Goal: Task Accomplishment & Management: Manage account settings

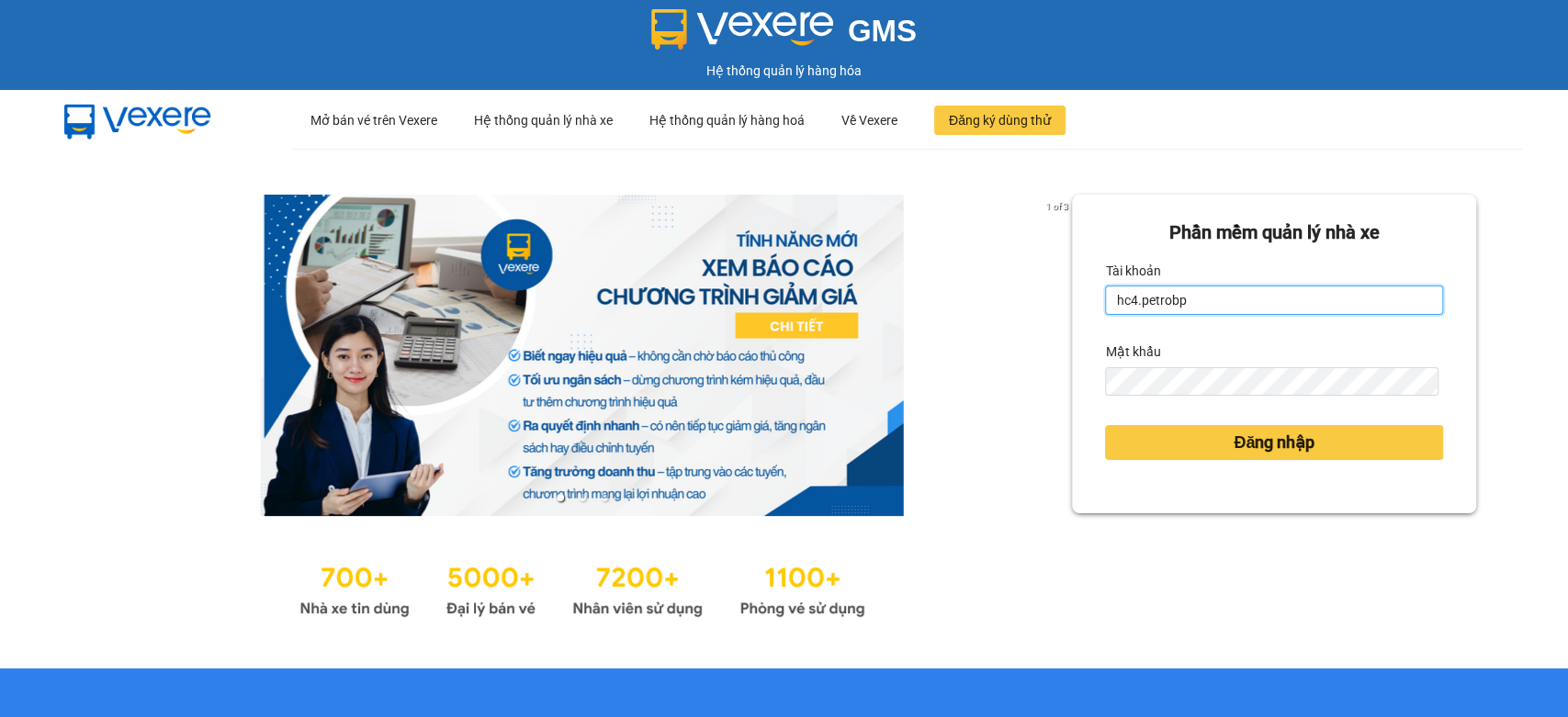
click at [1265, 299] on input "hc4.petrobp" at bounding box center [1274, 301] width 338 height 29
type input "uyenntt.petrobp"
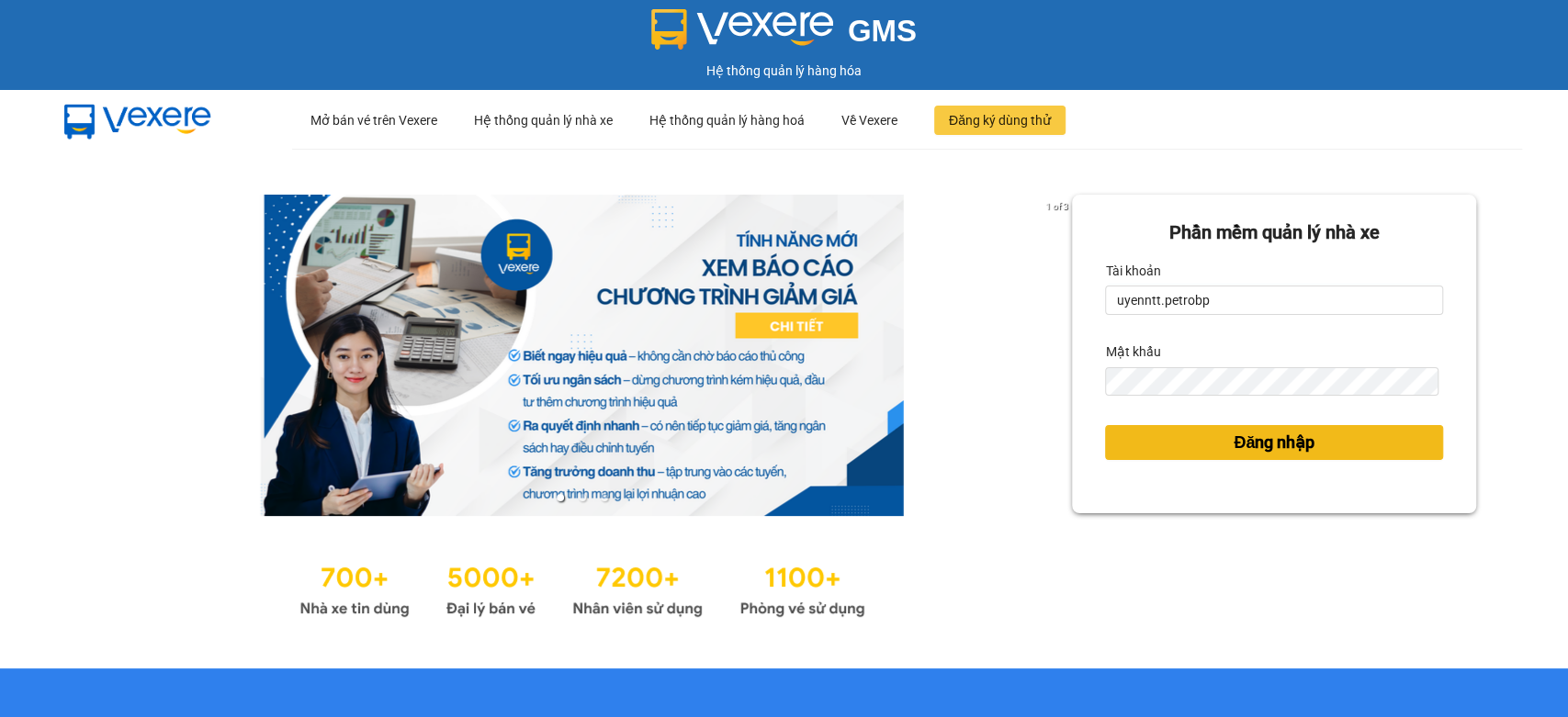
click at [1280, 436] on span "Đăng nhập" at bounding box center [1274, 443] width 81 height 26
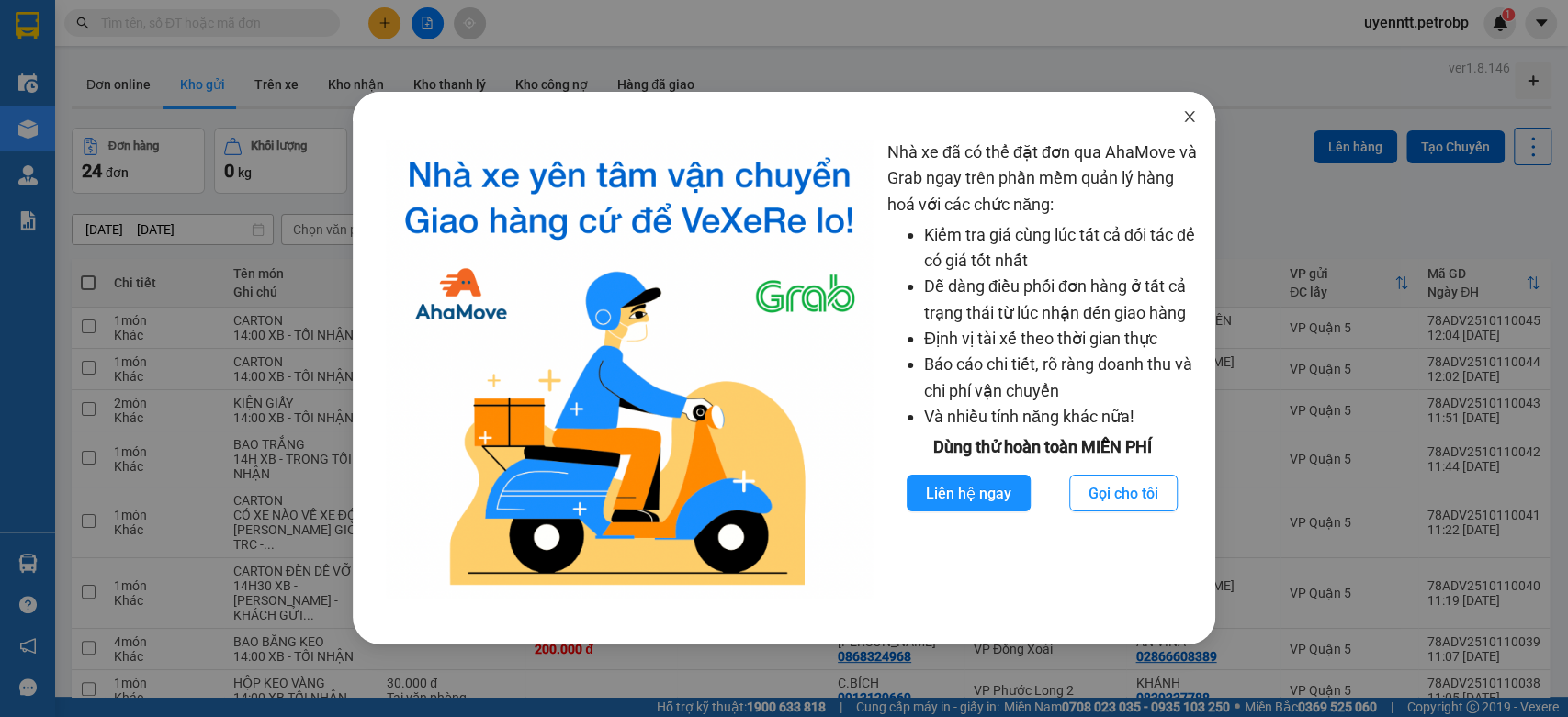
click at [1176, 117] on span "Close" at bounding box center [1190, 118] width 51 height 51
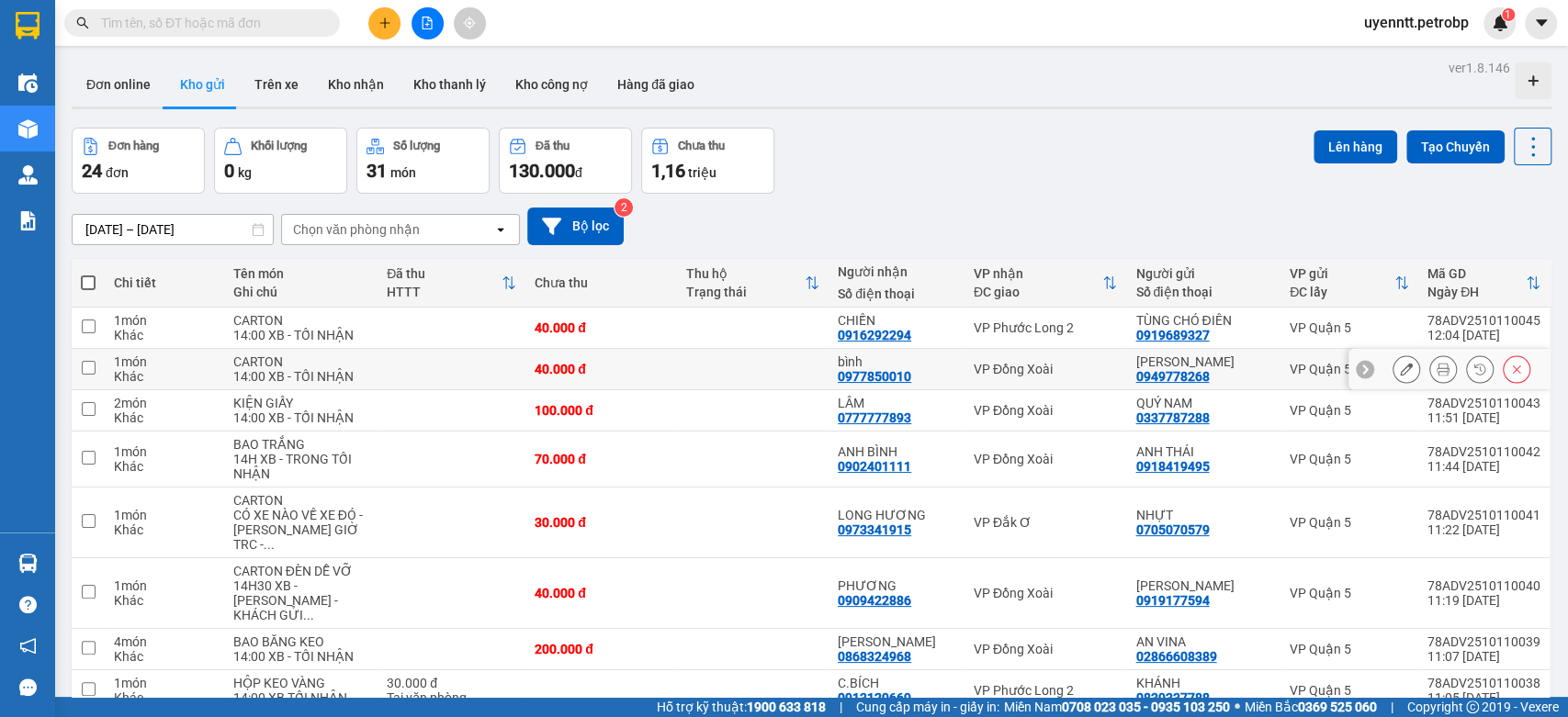
click at [791, 361] on td at bounding box center [753, 369] width 151 height 41
checkbox input "true"
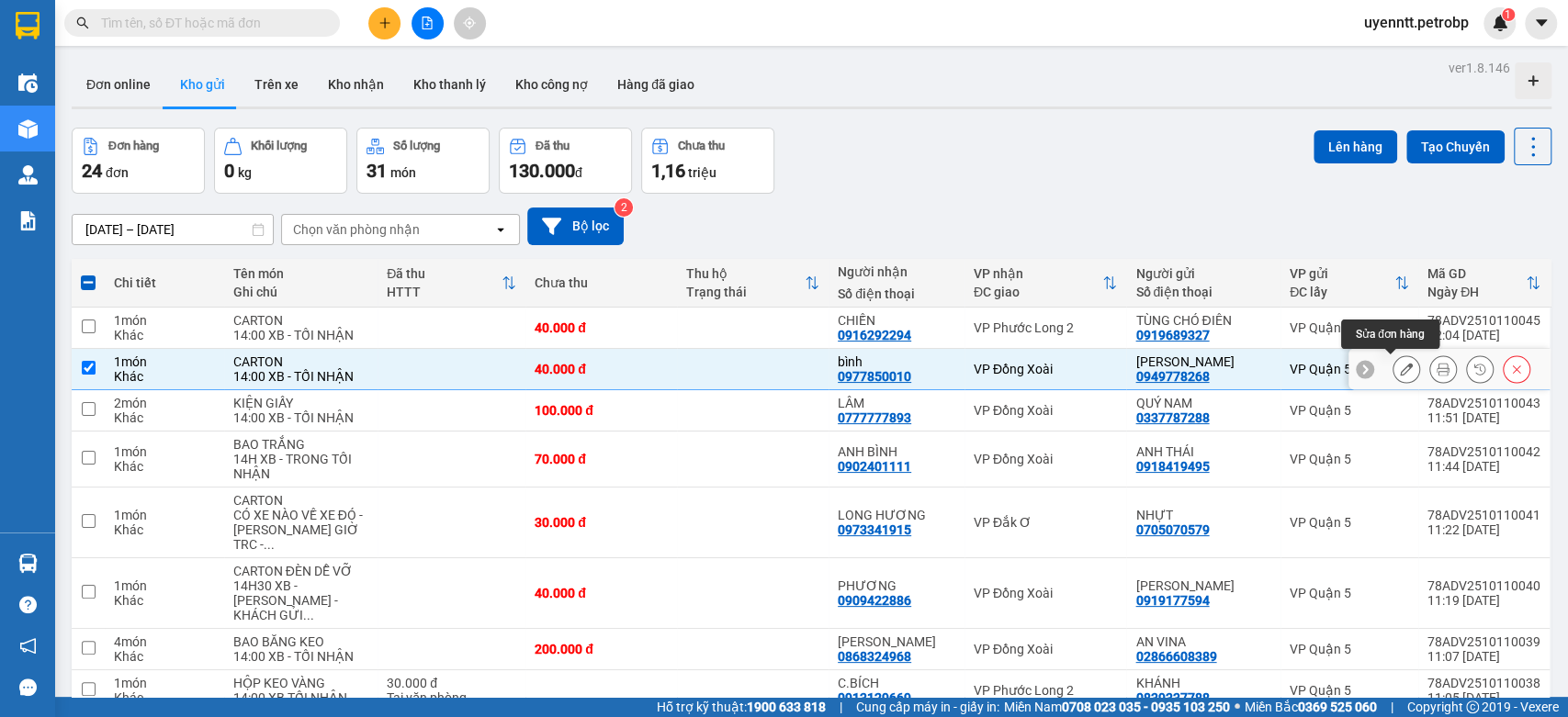
click at [1400, 365] on icon at bounding box center [1406, 368] width 13 height 13
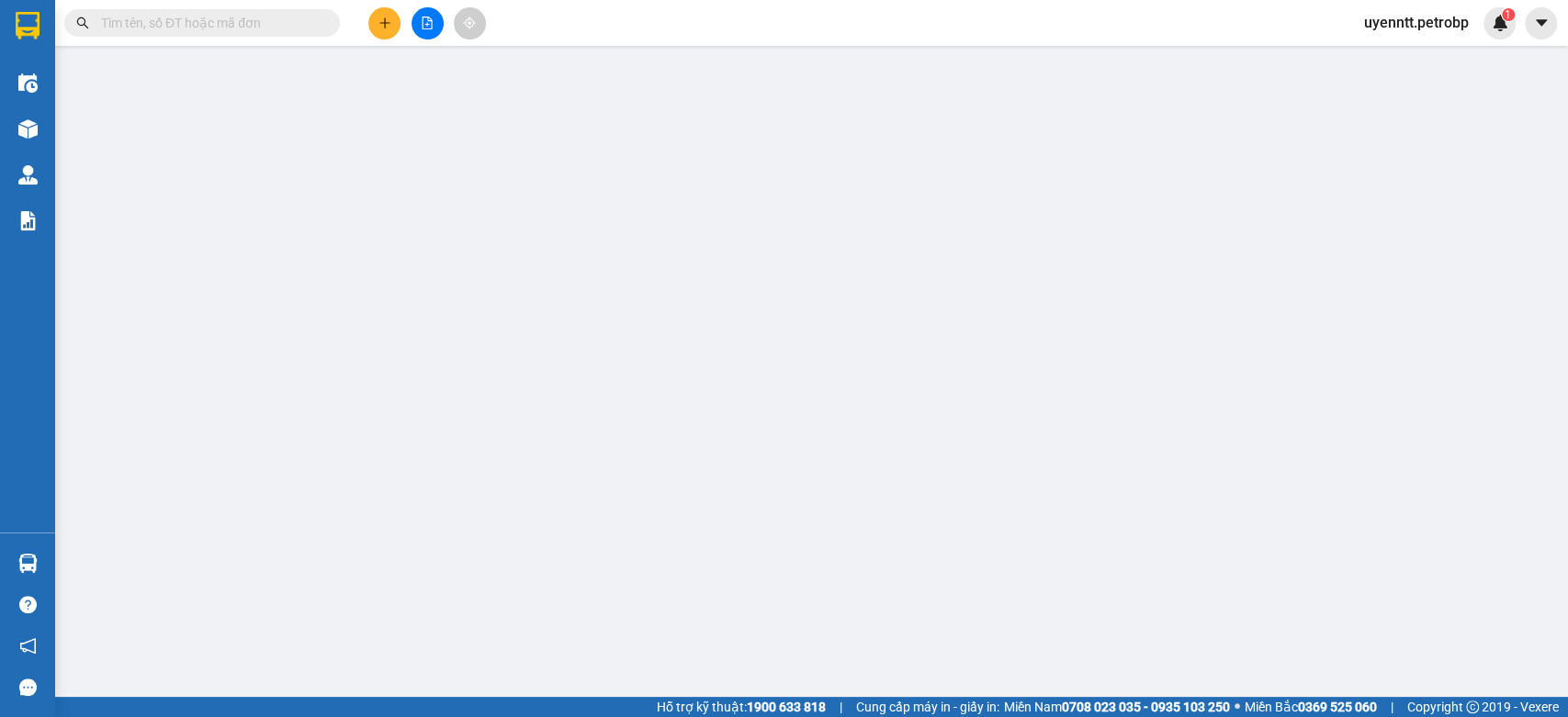
type input "0949778268"
type input "[PERSON_NAME]"
type input "0977850010"
type input "bình"
type input "40.000"
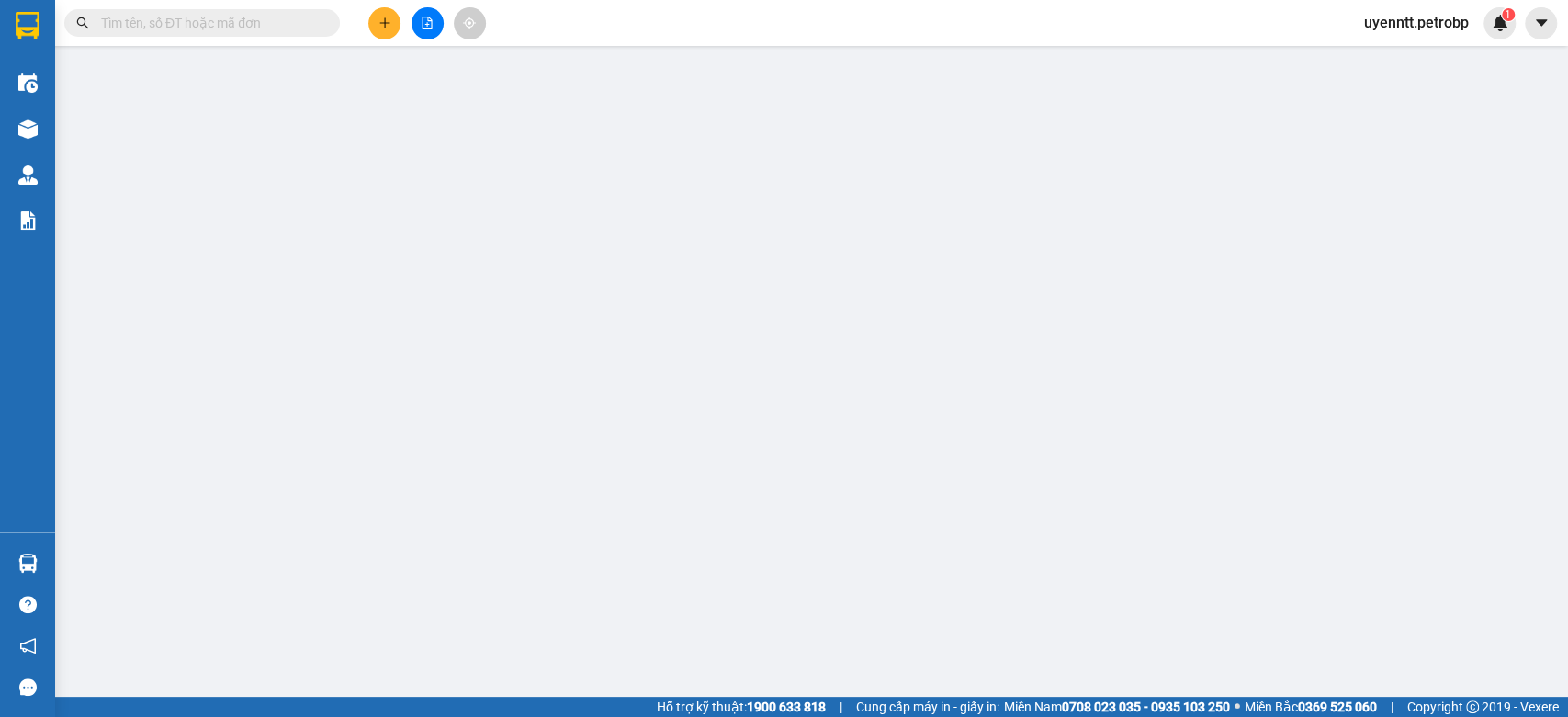
type input "40.000"
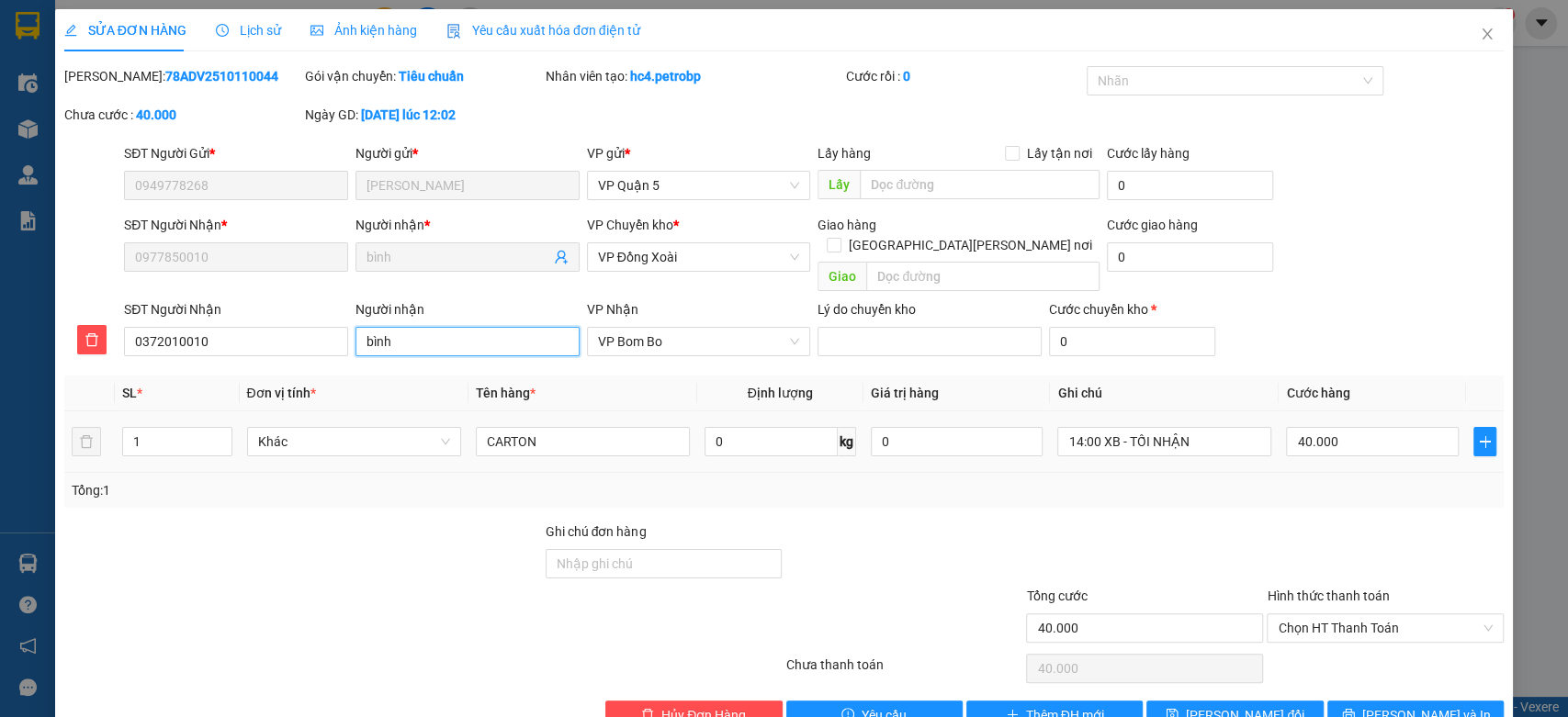
click at [405, 327] on input "bình" at bounding box center [468, 342] width 224 height 29
click at [1480, 35] on icon "close" at bounding box center [1486, 33] width 15 height 15
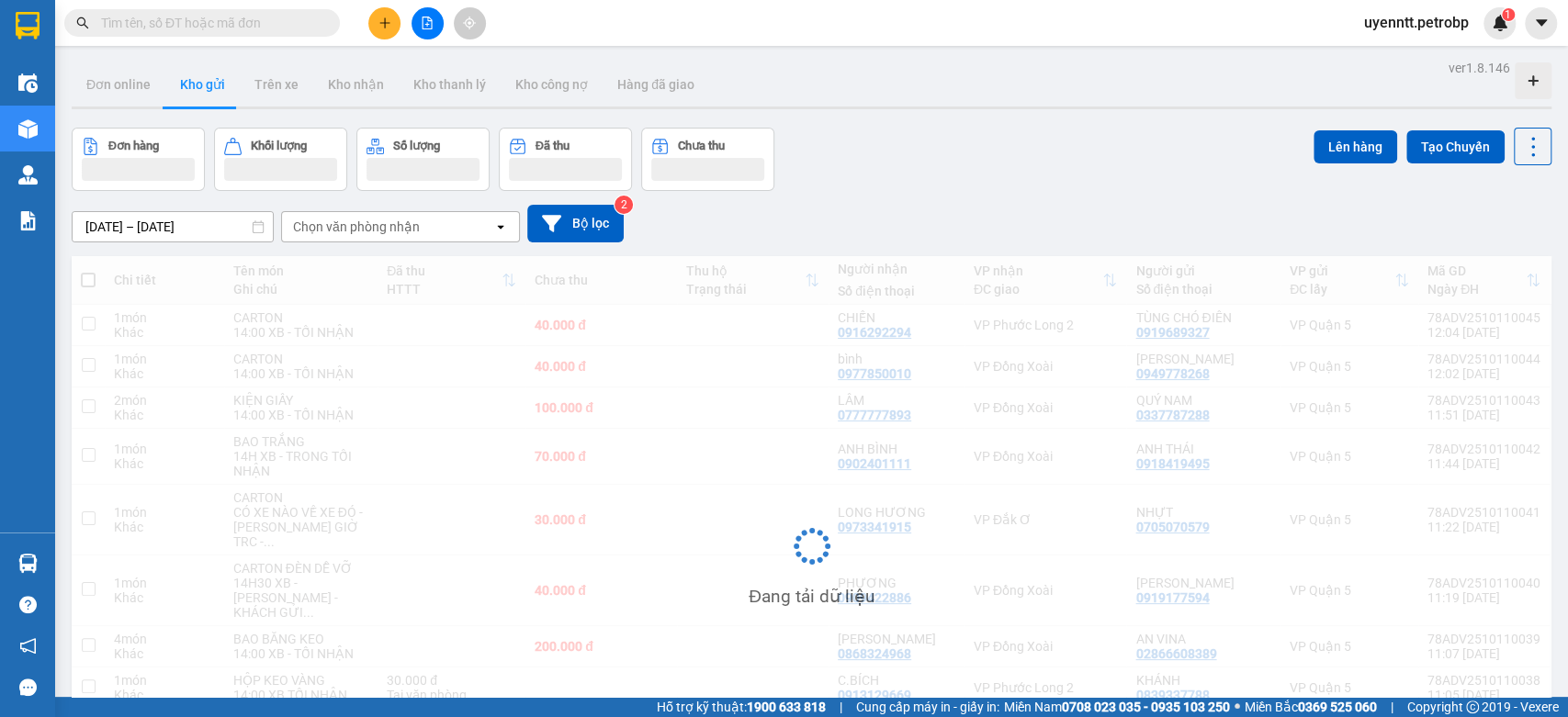
click at [1431, 30] on span "uyenntt.petrobp" at bounding box center [1417, 22] width 135 height 23
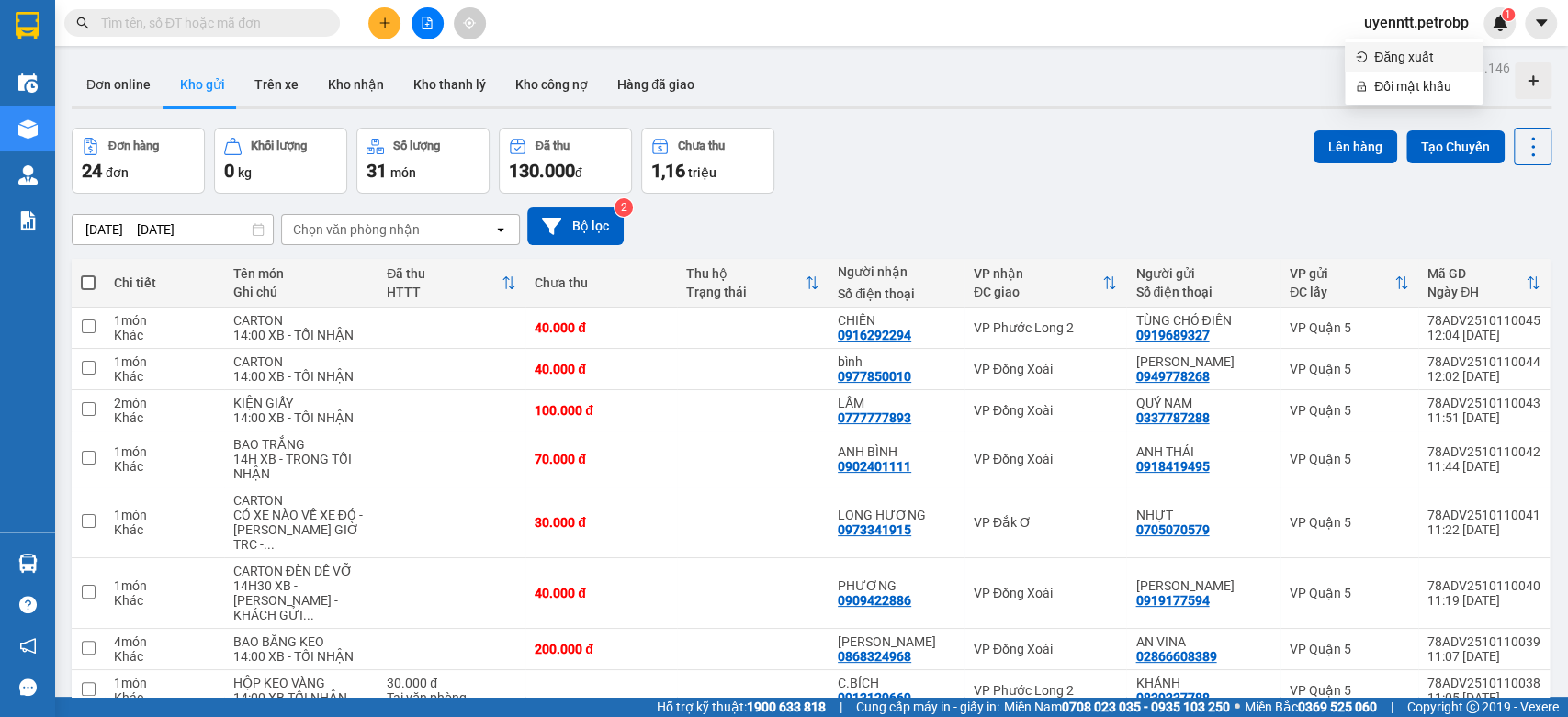
click at [1419, 56] on span "Đăng xuất" at bounding box center [1423, 57] width 97 height 21
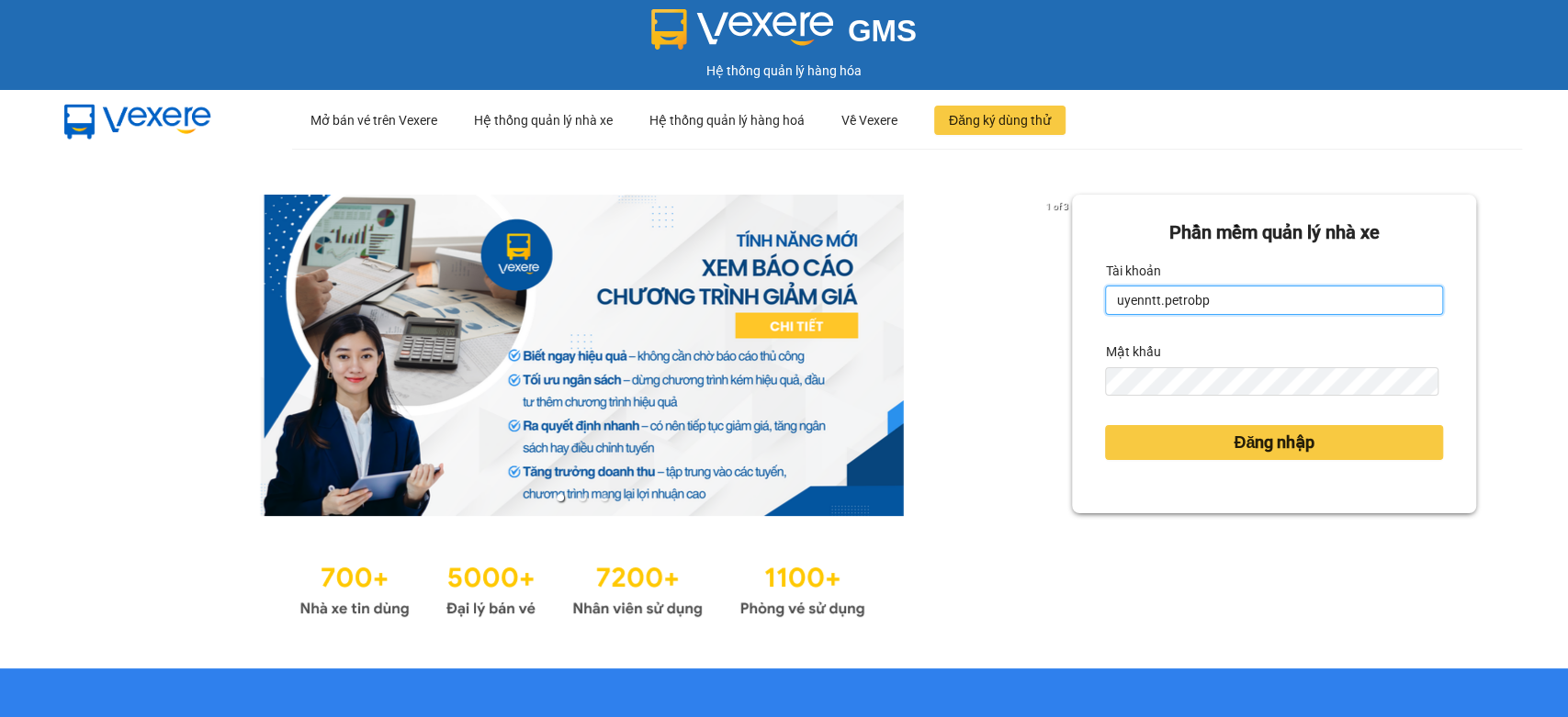
click at [1326, 303] on input "uyenntt.petrobp" at bounding box center [1274, 301] width 338 height 29
type input "hc4.petrobp"
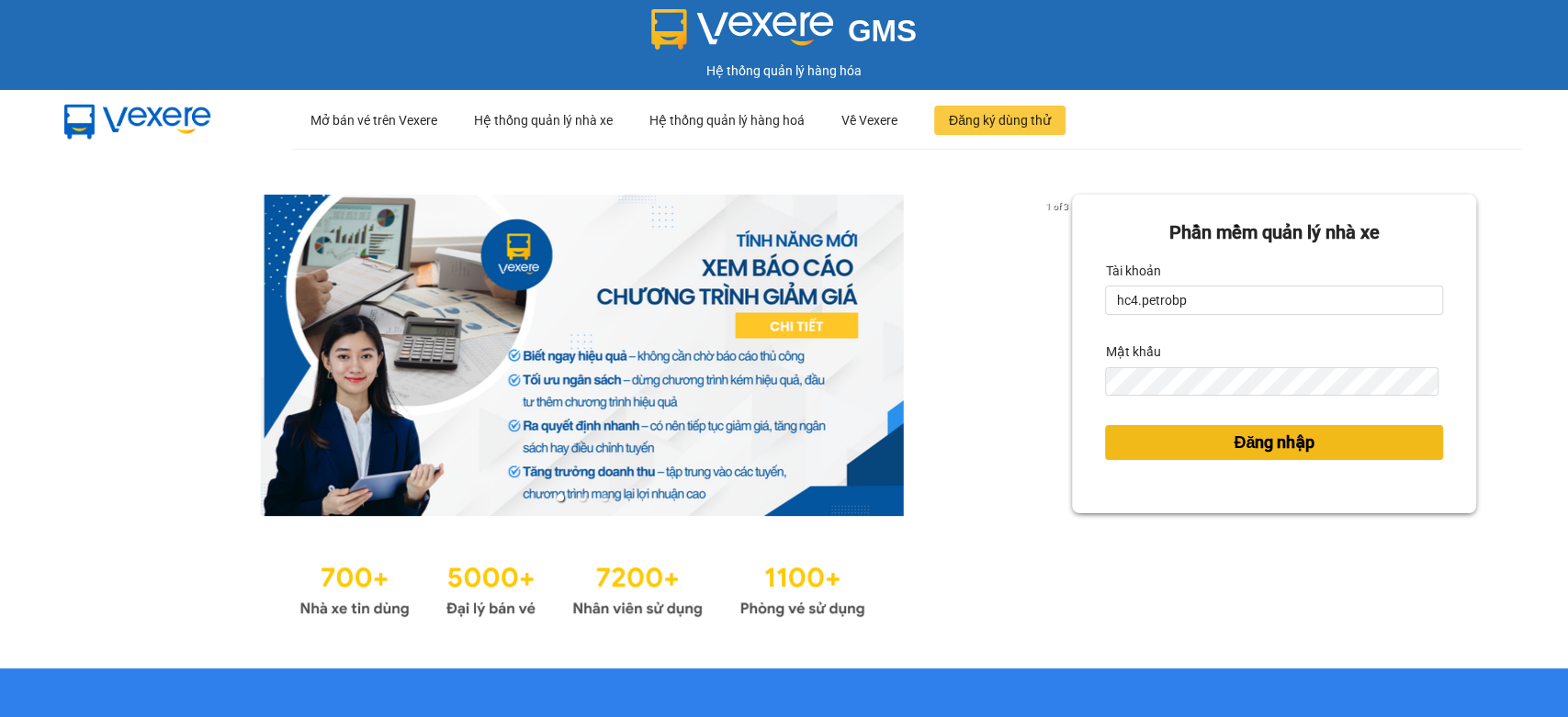
click at [1280, 434] on span "Đăng nhập" at bounding box center [1274, 443] width 81 height 26
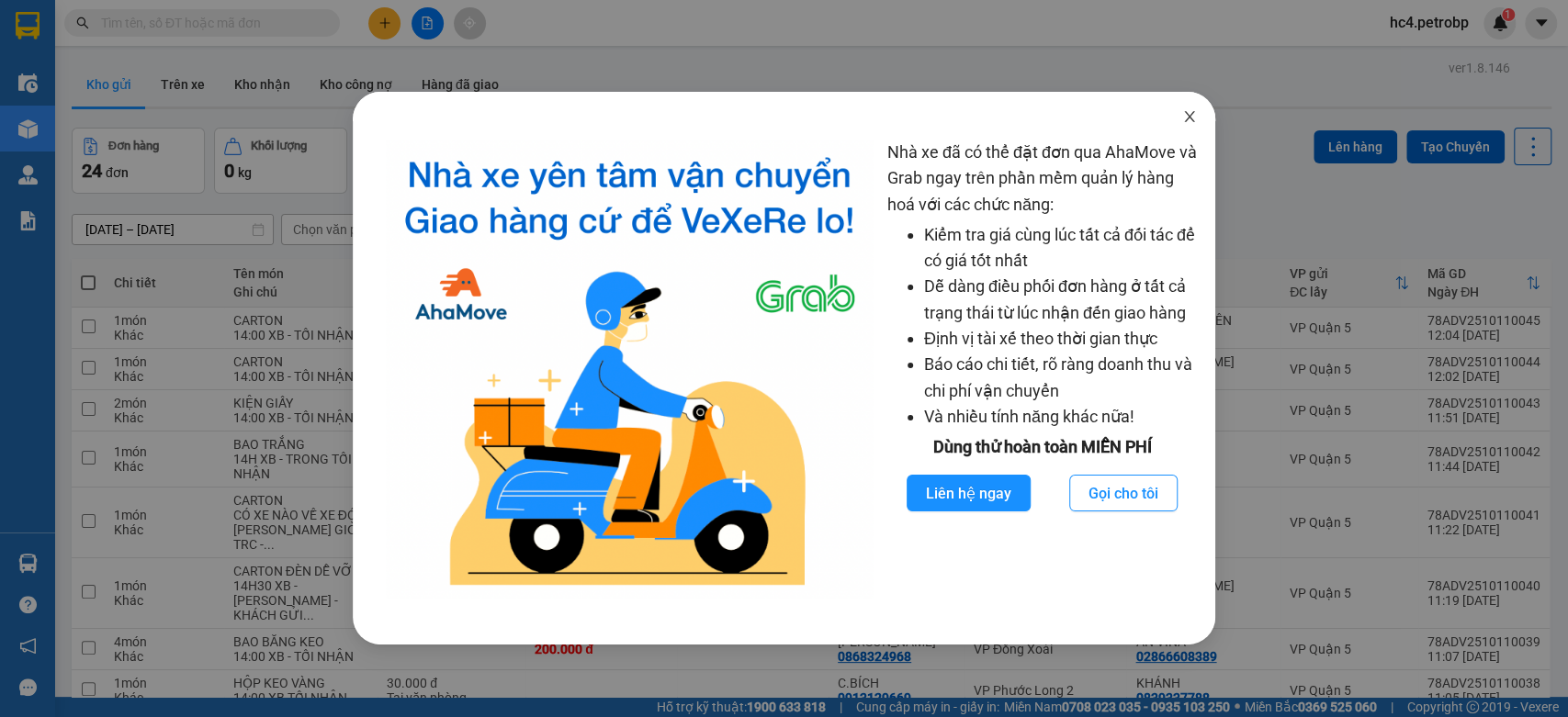
click at [1185, 111] on icon "close" at bounding box center [1189, 116] width 15 height 15
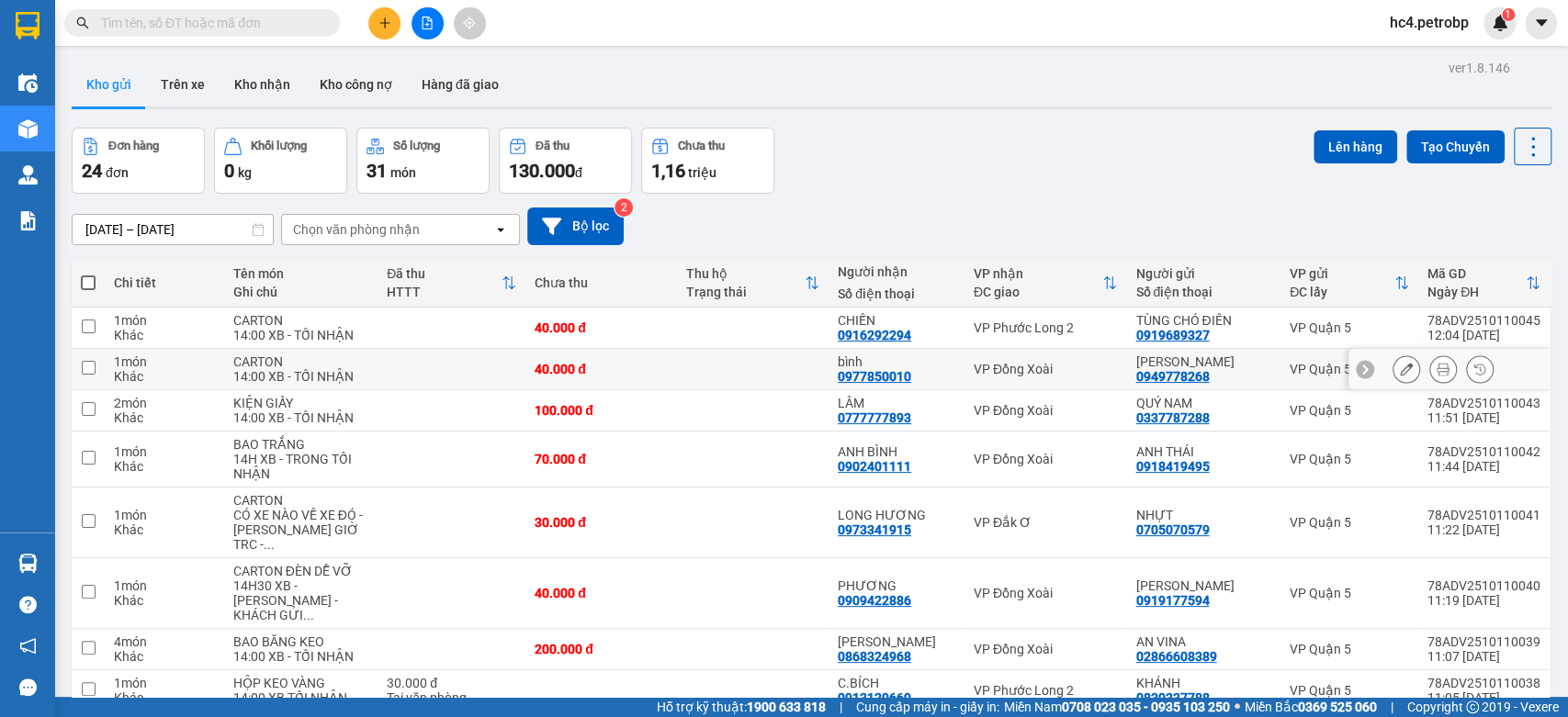
click at [787, 378] on td at bounding box center [753, 369] width 151 height 41
checkbox input "true"
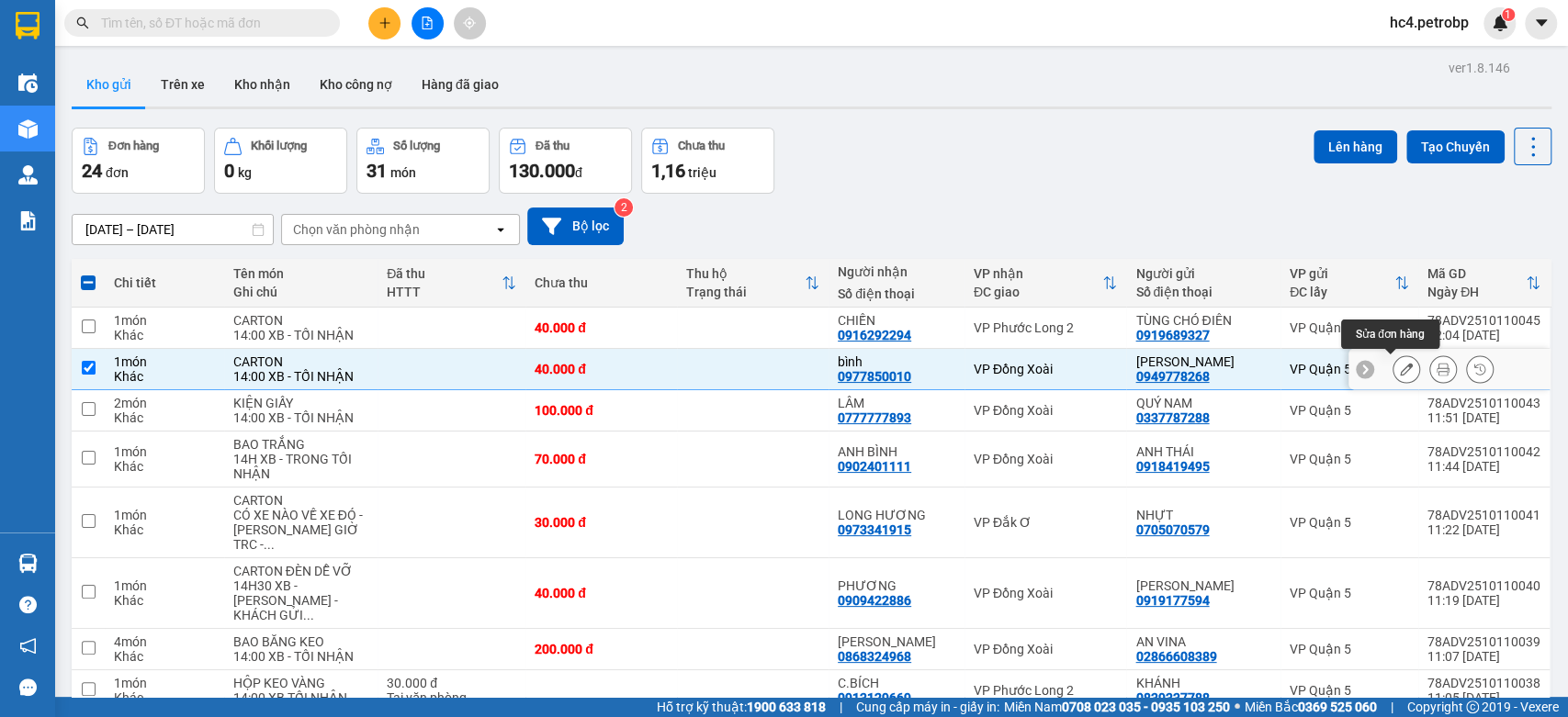
click at [1393, 370] on button at bounding box center [1406, 369] width 26 height 32
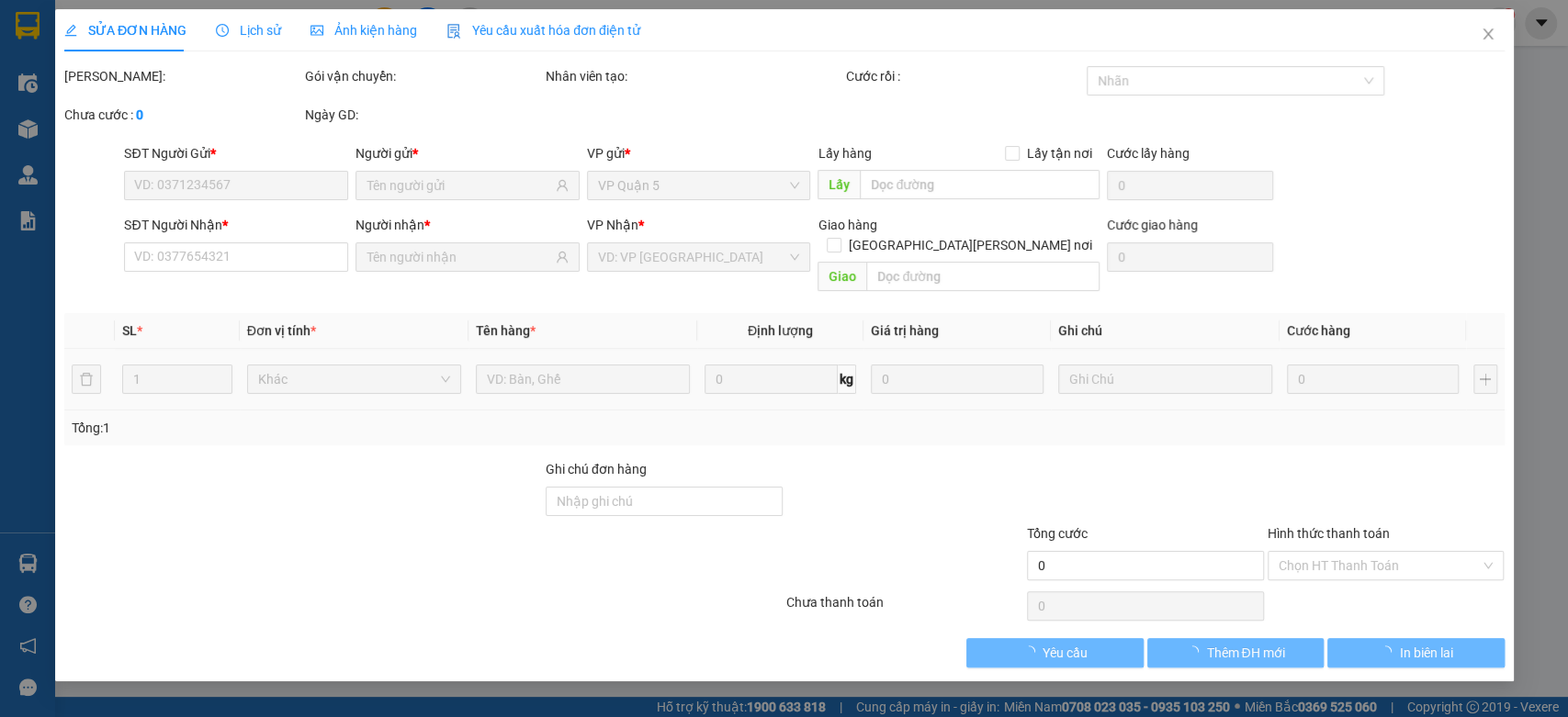
type input "0949778268"
type input "0977850010"
type input "40.000"
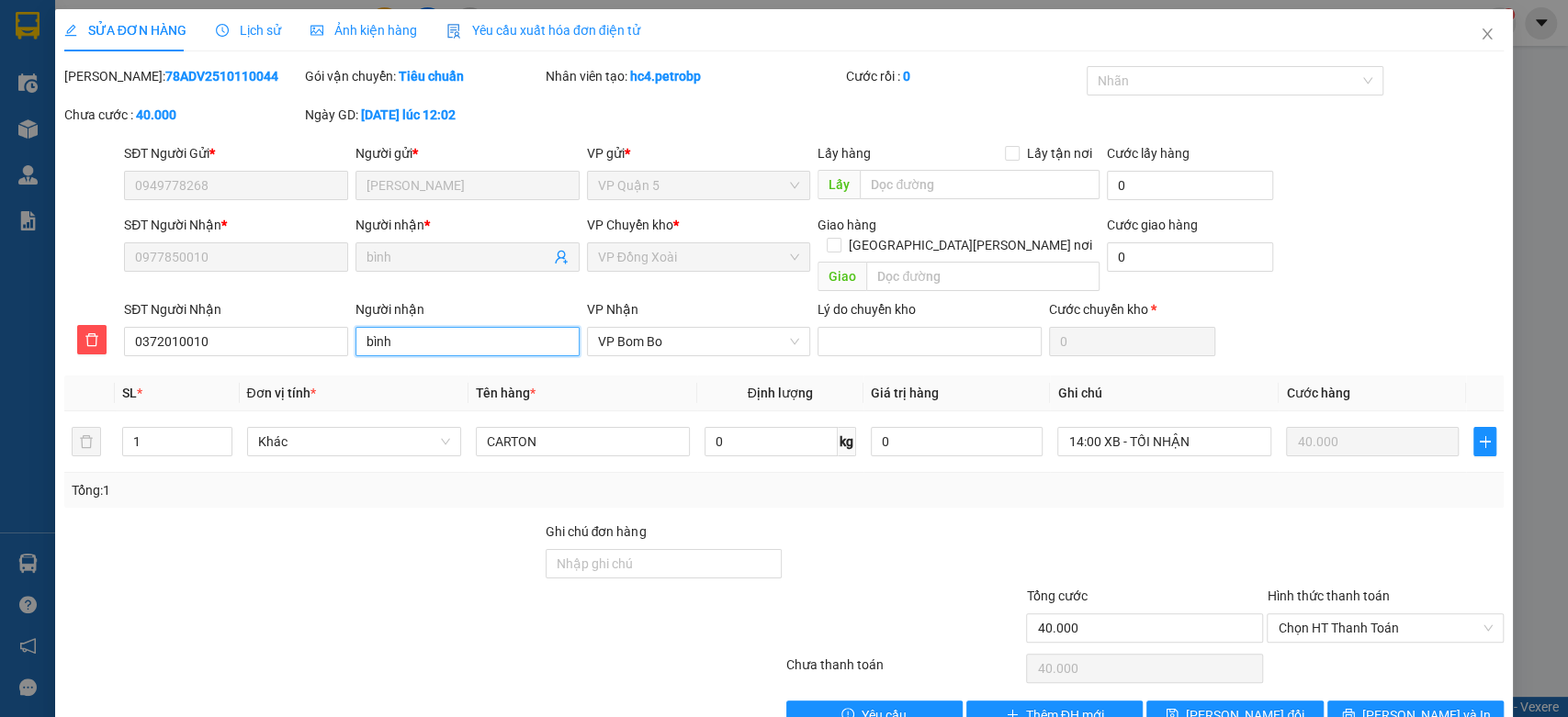
click at [409, 329] on input "bình" at bounding box center [468, 342] width 224 height 29
type input "[PERSON_NAME]"
